Goal: Check status: Check status

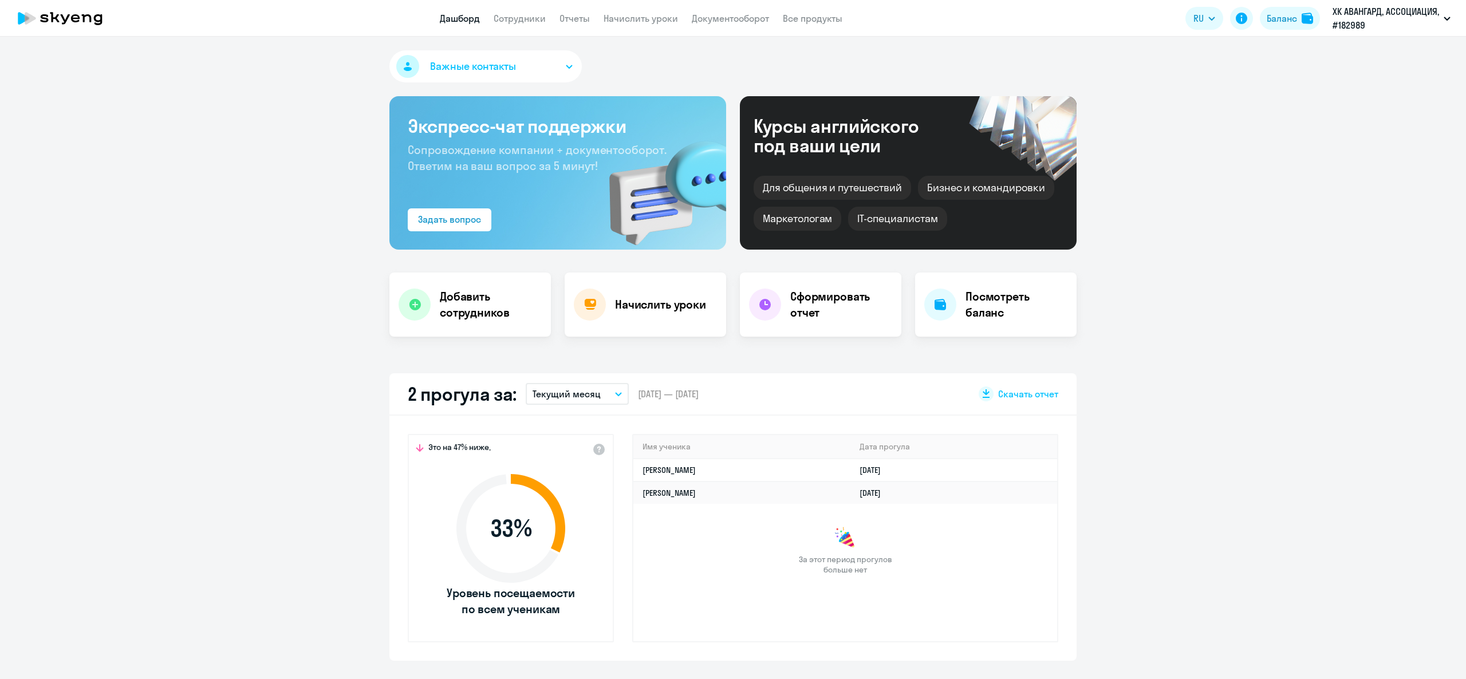
select select "30"
click at [518, 11] on app-menu-item-link "Сотрудники" at bounding box center [520, 18] width 52 height 14
click at [519, 13] on link "Сотрудники" at bounding box center [520, 18] width 52 height 11
select select "30"
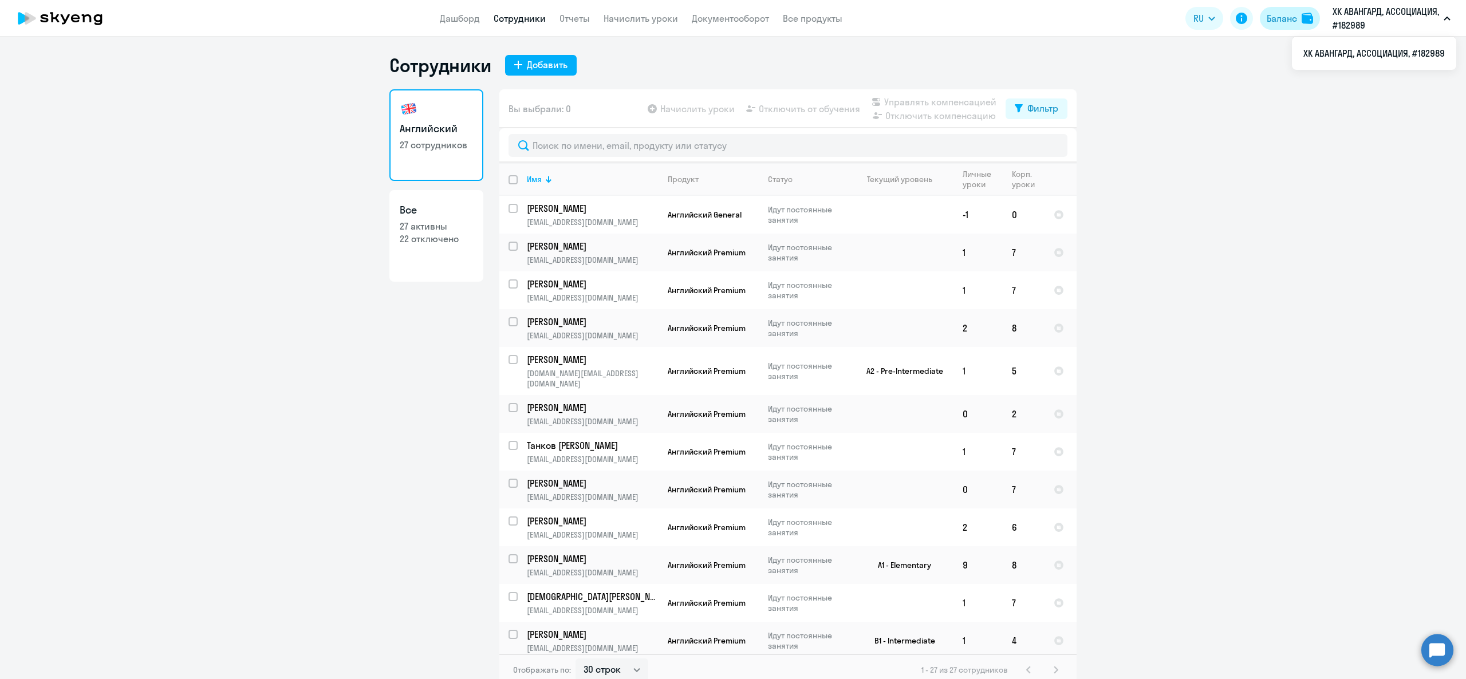
drag, startPoint x: 1297, startPoint y: 30, endPoint x: 1294, endPoint y: 25, distance: 5.9
click at [1297, 29] on app-header-actions "RU Баланс ХК АВАНГАРД, АССОЦИАЦИЯ, #182989 ХК АВАНГАРД, АССОЦИАЦИЯ, #182989" at bounding box center [1320, 18] width 271 height 27
click at [1293, 22] on div "Баланс" at bounding box center [1282, 18] width 30 height 14
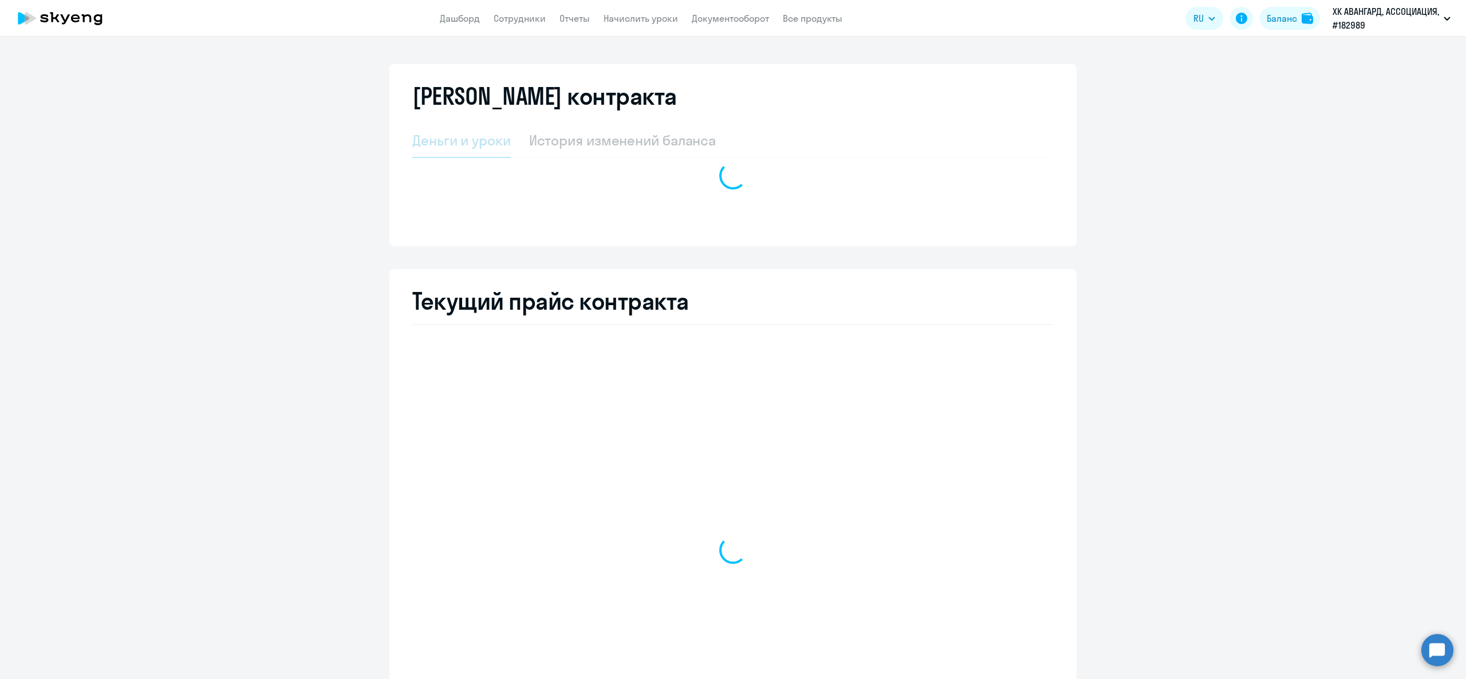
select select "english_adult_not_native_speaker"
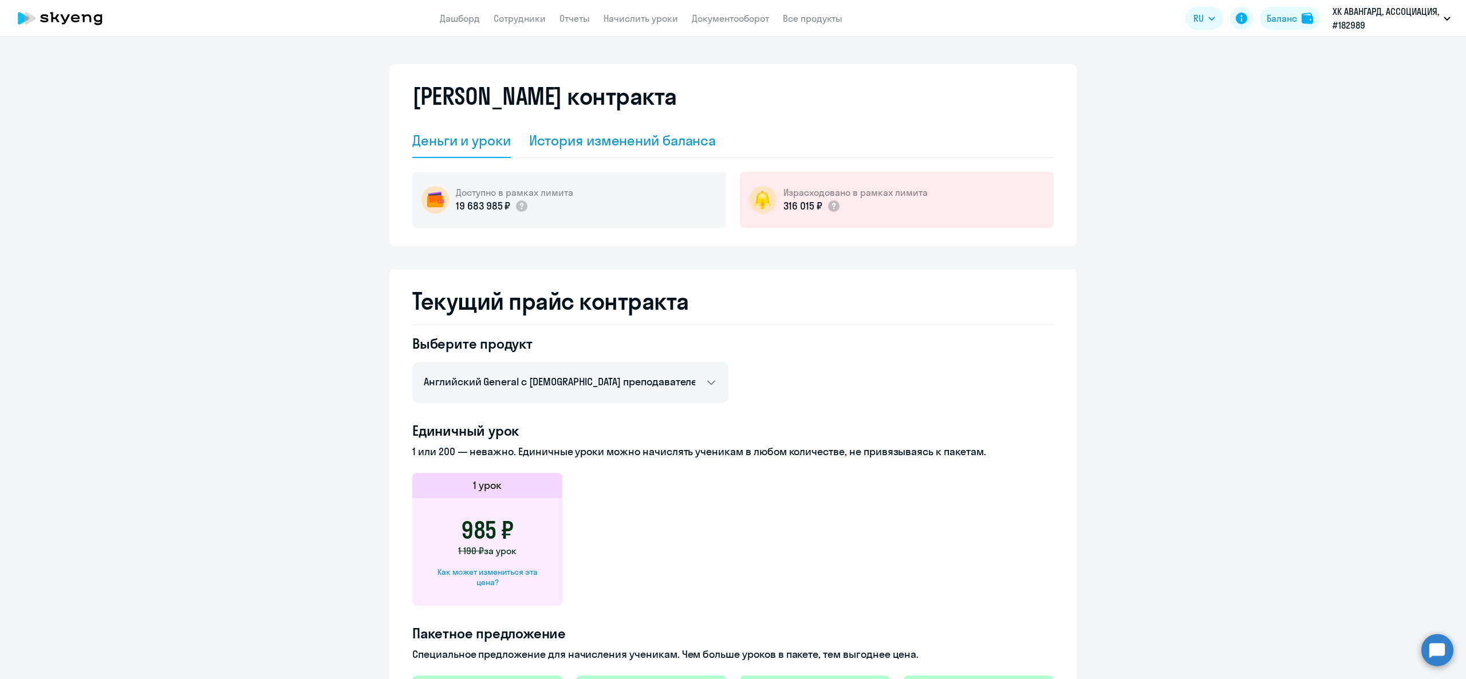
click at [654, 146] on div "История изменений баланса" at bounding box center [622, 140] width 187 height 18
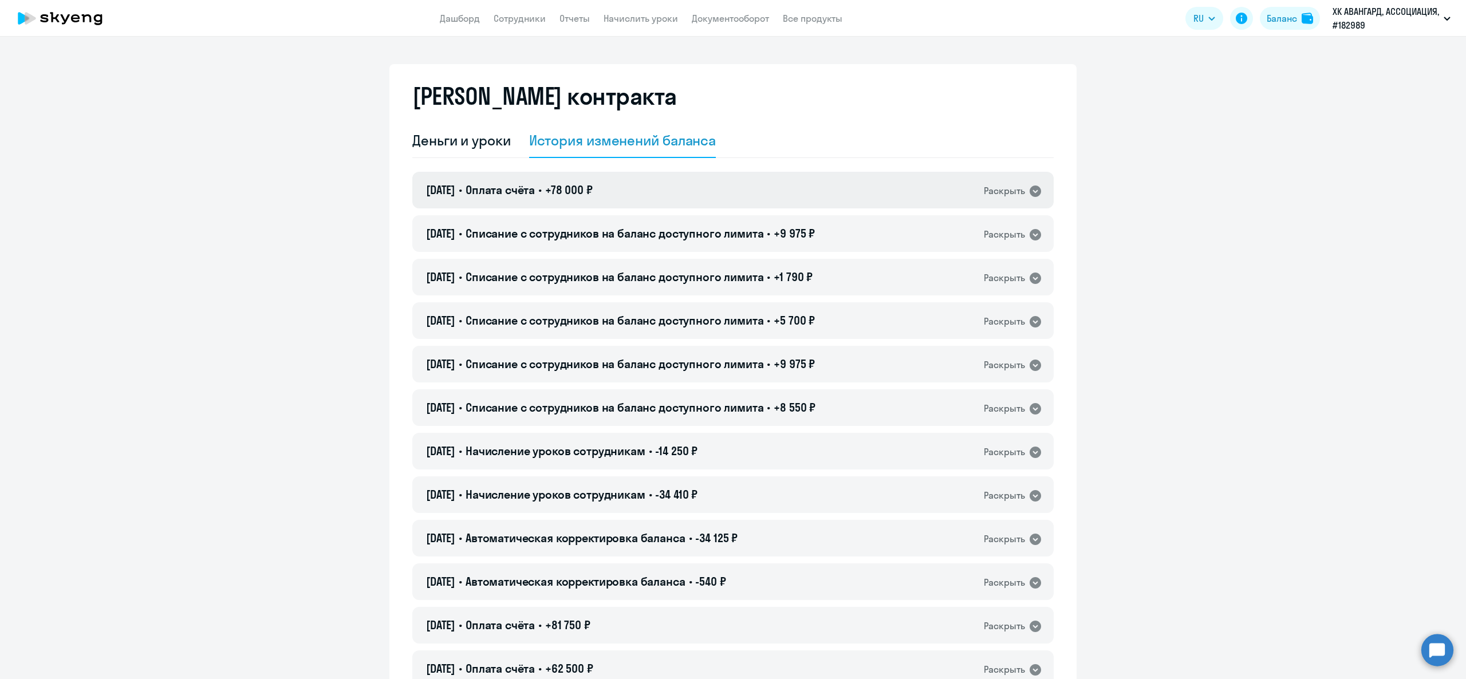
click at [510, 181] on div "[DATE] • Оплата счёта • +78 000 ₽ Раскрыть" at bounding box center [732, 190] width 641 height 37
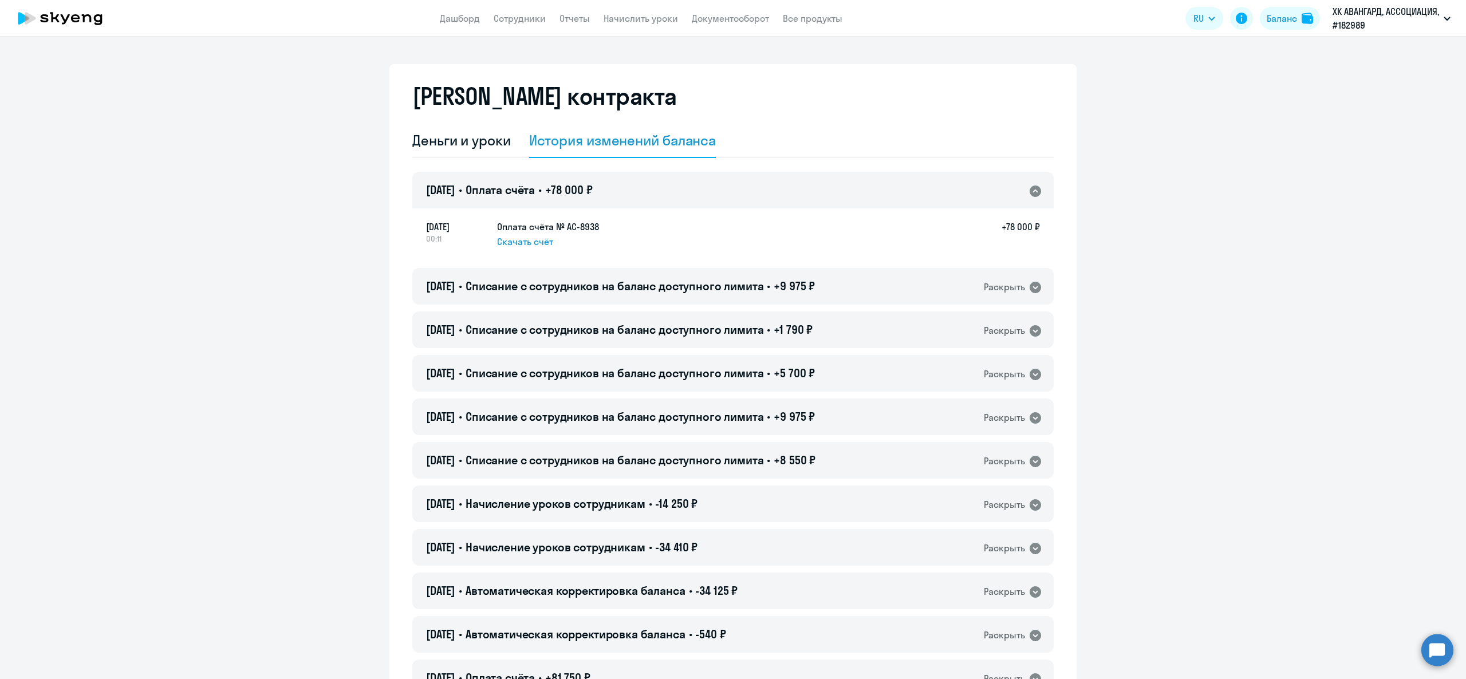
click at [523, 192] on span "Оплата счёта" at bounding box center [500, 190] width 69 height 14
